Goal: Navigation & Orientation: Understand site structure

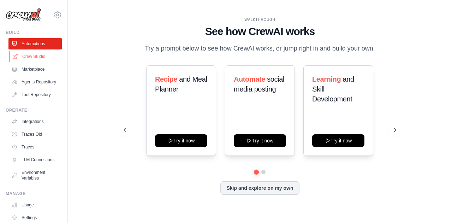
click at [30, 55] on link "Crew Studio" at bounding box center [35, 56] width 53 height 11
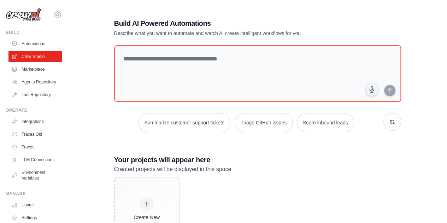
click at [32, 69] on link "Marketplace" at bounding box center [34, 69] width 53 height 11
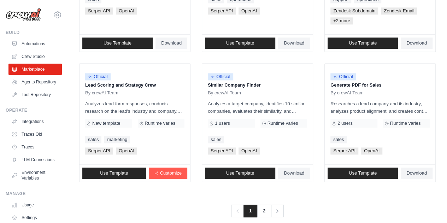
scroll to position [450, 0]
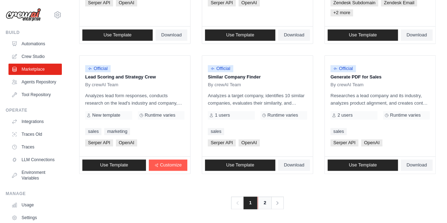
click at [265, 203] on link "2" at bounding box center [265, 202] width 14 height 13
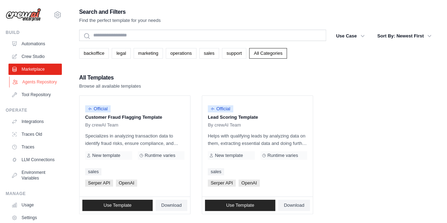
click at [21, 82] on link "Agents Repository" at bounding box center [35, 81] width 53 height 11
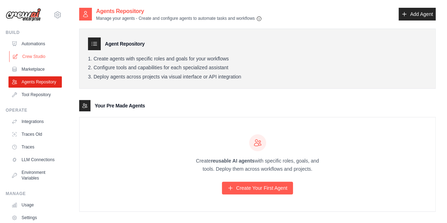
click at [33, 57] on link "Crew Studio" at bounding box center [35, 56] width 53 height 11
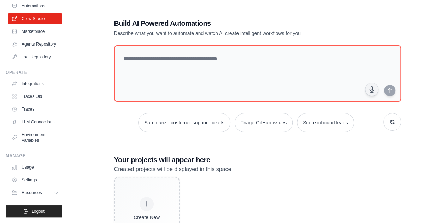
scroll to position [49, 0]
click at [37, 124] on link "LLM Connections" at bounding box center [35, 121] width 53 height 11
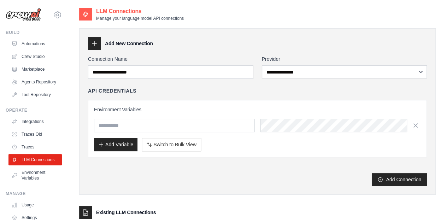
scroll to position [49, 0]
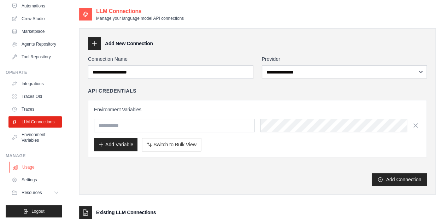
click at [31, 168] on link "Usage" at bounding box center [35, 167] width 53 height 11
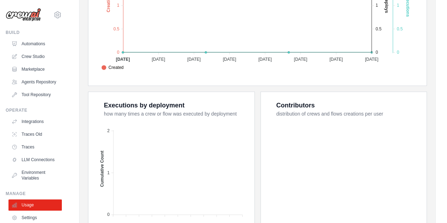
scroll to position [288, 0]
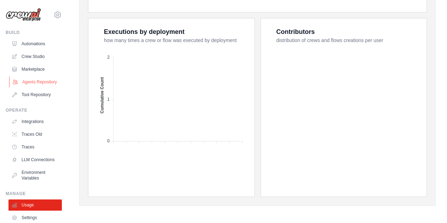
click at [30, 84] on link "Agents Repository" at bounding box center [35, 81] width 53 height 11
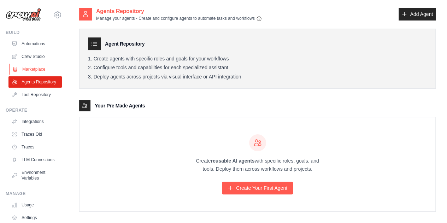
click at [33, 70] on link "Marketplace" at bounding box center [35, 69] width 53 height 11
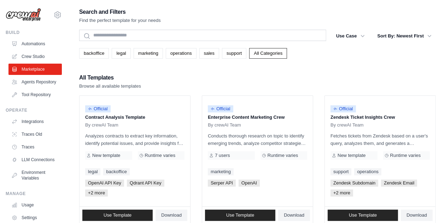
click at [35, 50] on ul "Automations Crew Studio Marketplace Agents Repository Tool Repository" at bounding box center [34, 69] width 53 height 62
click at [36, 47] on link "Automations" at bounding box center [35, 43] width 53 height 11
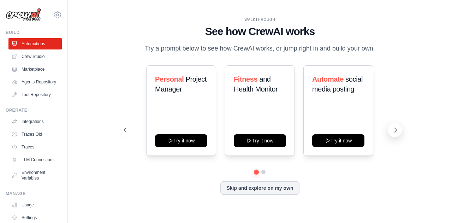
click at [395, 129] on icon at bounding box center [395, 130] width 7 height 7
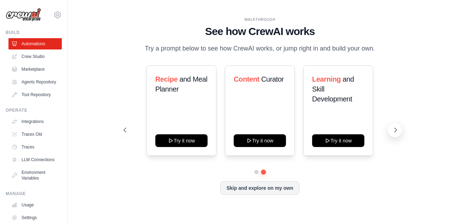
click at [395, 131] on icon at bounding box center [396, 130] width 2 height 4
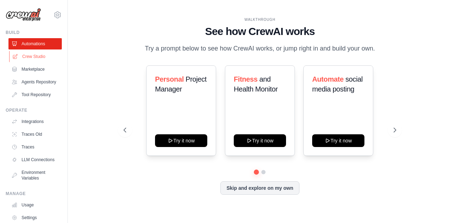
click at [40, 55] on link "Crew Studio" at bounding box center [35, 56] width 53 height 11
click at [31, 71] on link "Marketplace" at bounding box center [35, 69] width 53 height 11
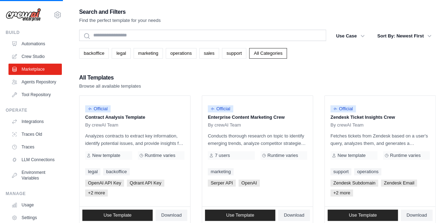
scroll to position [64, 0]
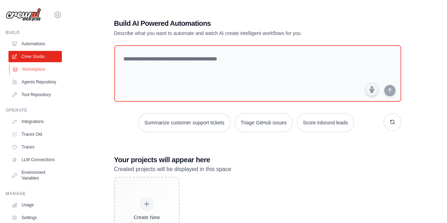
click at [34, 70] on link "Marketplace" at bounding box center [35, 69] width 53 height 11
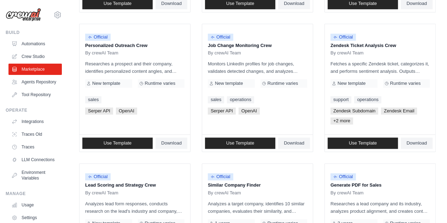
scroll to position [344, 0]
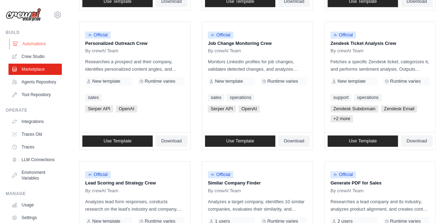
click at [34, 46] on link "Automations" at bounding box center [35, 43] width 53 height 11
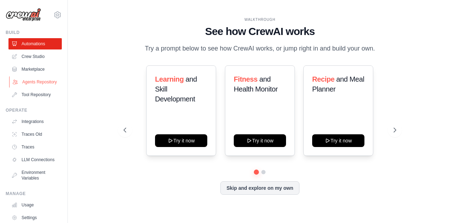
click at [35, 86] on link "Agents Repository" at bounding box center [35, 81] width 53 height 11
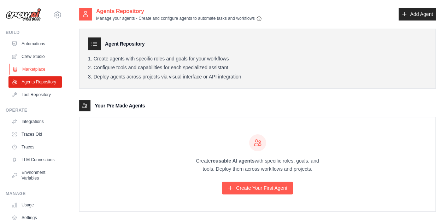
click at [26, 68] on link "Marketplace" at bounding box center [35, 69] width 53 height 11
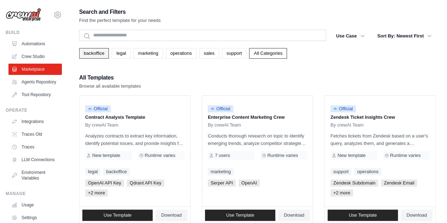
click at [97, 54] on link "backoffice" at bounding box center [94, 53] width 30 height 11
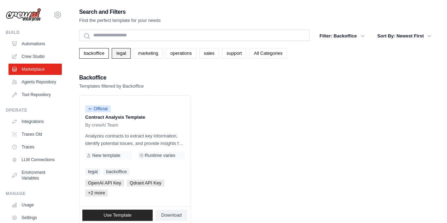
click at [129, 53] on link "legal" at bounding box center [121, 53] width 19 height 11
click at [150, 55] on link "marketing" at bounding box center [148, 53] width 29 height 11
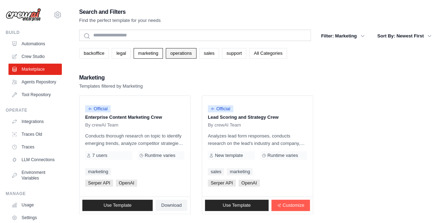
click at [176, 57] on link "operations" at bounding box center [181, 53] width 31 height 11
